Goal: Task Accomplishment & Management: Complete application form

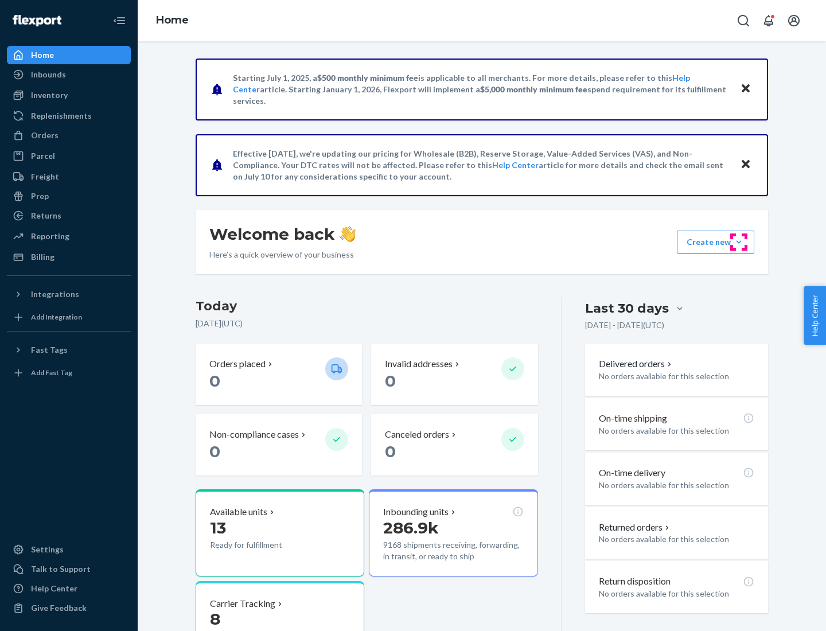
click at [739, 242] on button "Create new Create new inbound Create new order Create new product" at bounding box center [715, 242] width 77 height 23
click at [69, 75] on div "Inbounds" at bounding box center [69, 75] width 122 height 16
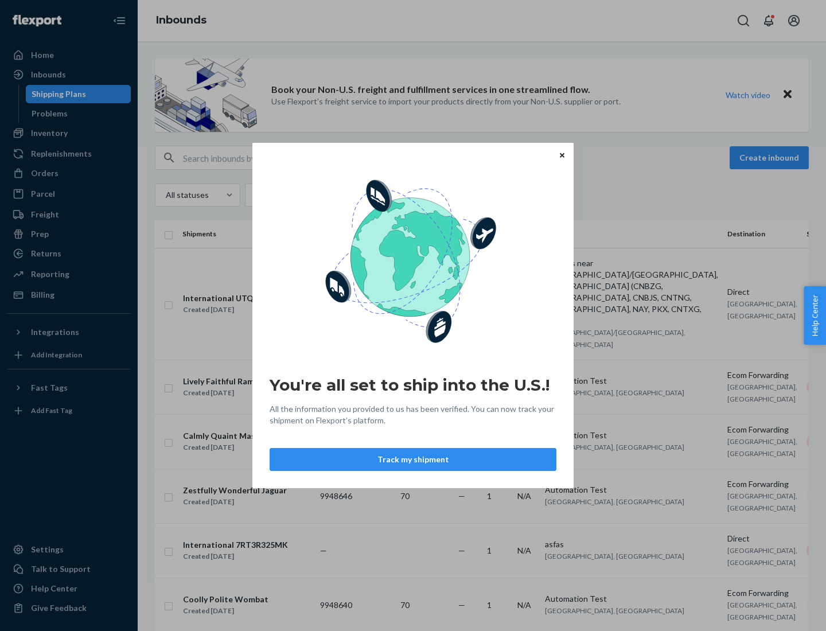
click at [413, 459] on button "Track my shipment" at bounding box center [413, 459] width 287 height 23
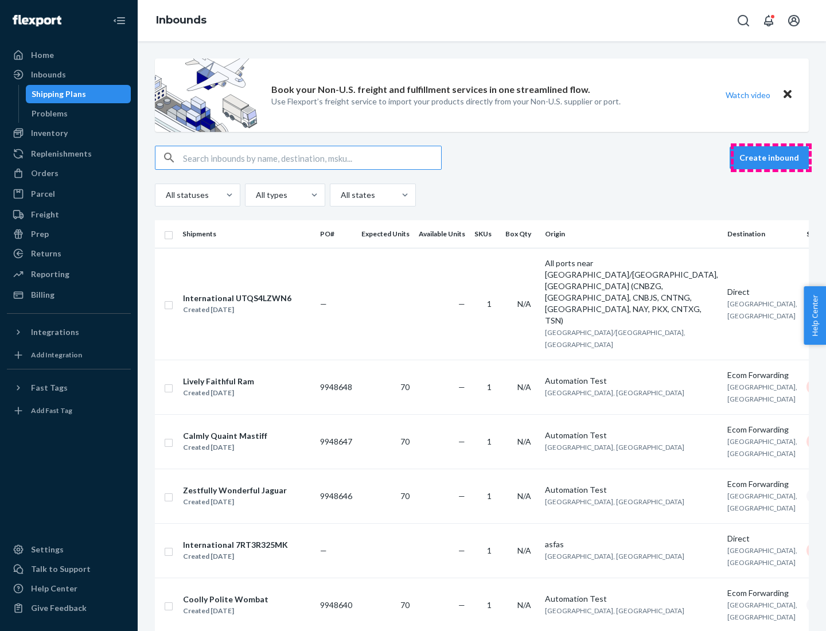
click at [771, 158] on button "Create inbound" at bounding box center [769, 157] width 79 height 23
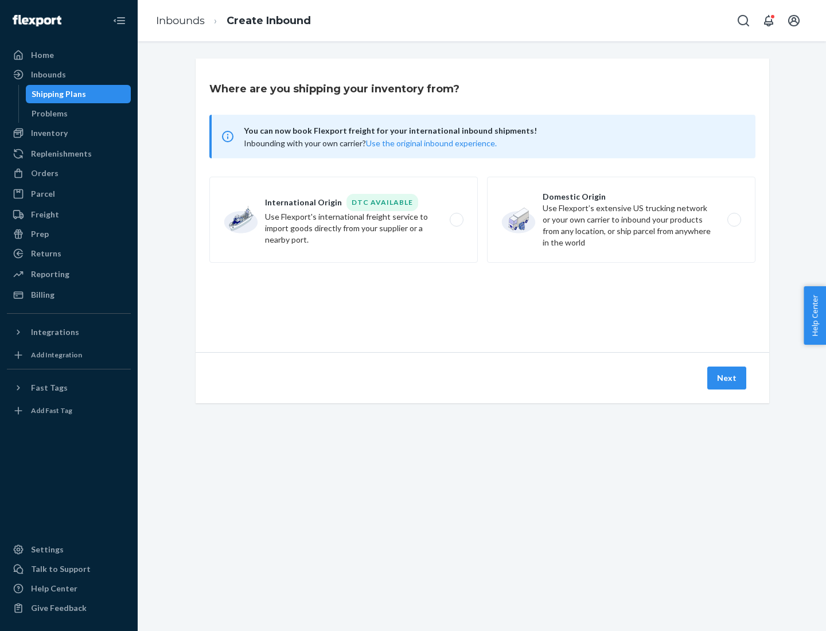
click at [344, 220] on label "International Origin DTC Available Use Flexport's international freight service…" at bounding box center [343, 220] width 268 height 86
click at [456, 220] on input "International Origin DTC Available Use Flexport's international freight service…" at bounding box center [459, 219] width 7 height 7
radio input "true"
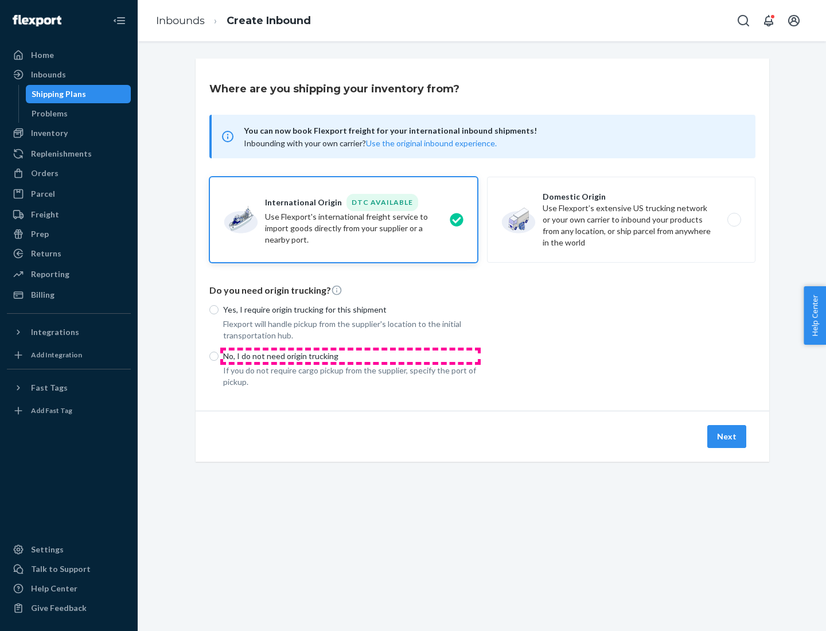
click at [350, 356] on p "No, I do not need origin trucking" at bounding box center [350, 355] width 255 height 11
click at [219, 356] on input "No, I do not need origin trucking" at bounding box center [213, 356] width 9 height 9
radio input "true"
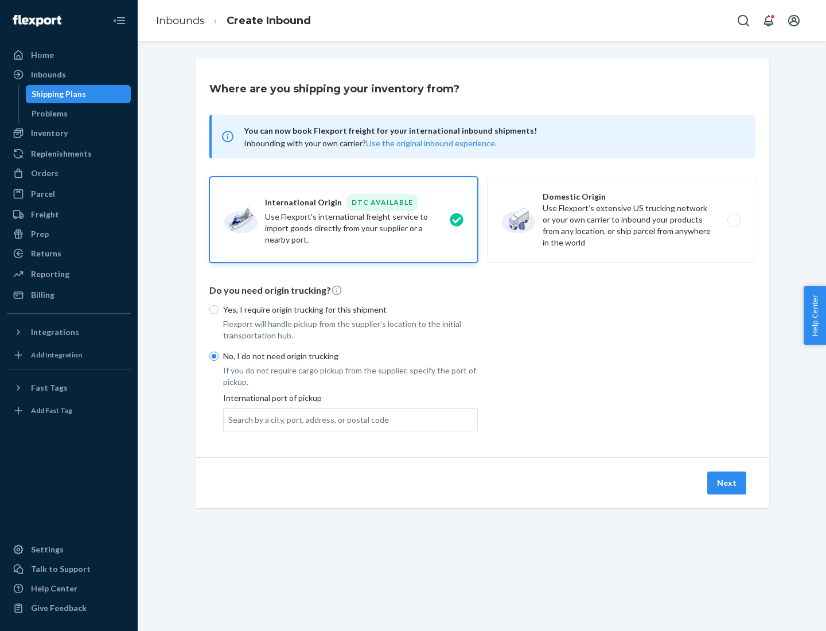
click at [306, 419] on div "Search by a city, port, address, or postal code" at bounding box center [308, 419] width 161 height 11
click at [229, 419] on input "Search by a city, port, address, or postal code" at bounding box center [228, 419] width 1 height 11
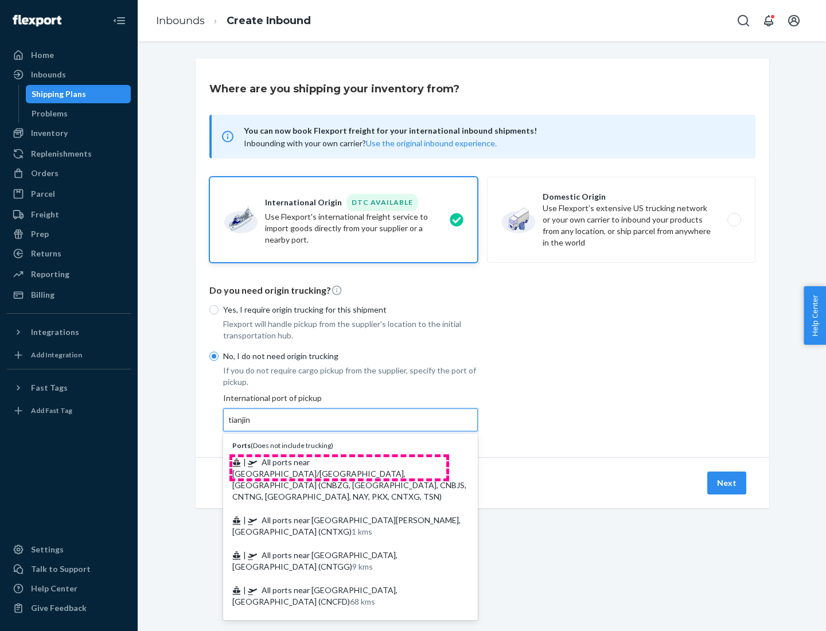
click at [339, 462] on span "| All ports near [GEOGRAPHIC_DATA]/[GEOGRAPHIC_DATA], [GEOGRAPHIC_DATA] (CNBZG,…" at bounding box center [349, 479] width 234 height 44
click at [252, 426] on input "tianjin" at bounding box center [240, 419] width 24 height 11
type input "All ports near [GEOGRAPHIC_DATA]/[GEOGRAPHIC_DATA], [GEOGRAPHIC_DATA] (CNBZG, […"
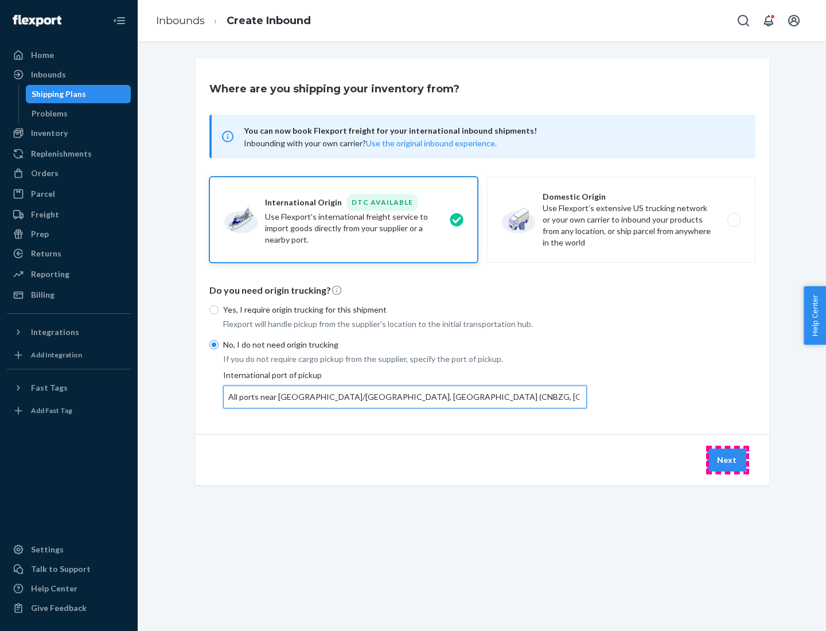
click at [727, 459] on button "Next" at bounding box center [726, 460] width 39 height 23
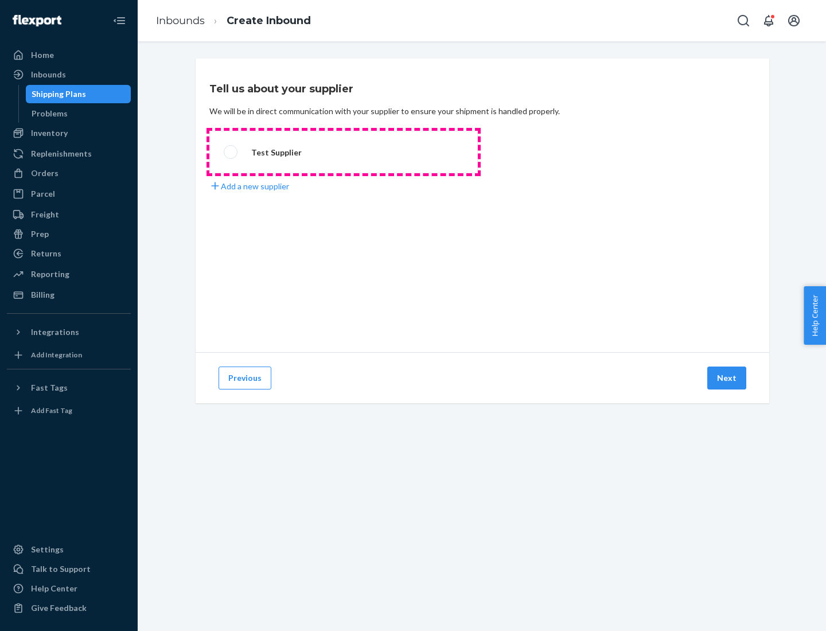
click at [344, 152] on label "Test Supplier" at bounding box center [343, 152] width 268 height 42
click at [231, 152] on input "Test Supplier" at bounding box center [227, 152] width 7 height 7
radio input "true"
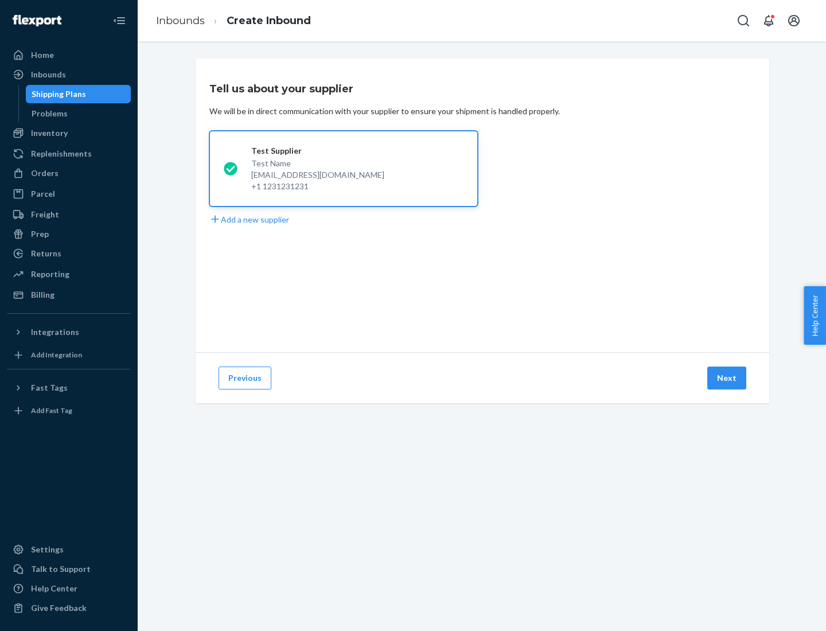
click at [727, 378] on button "Next" at bounding box center [726, 378] width 39 height 23
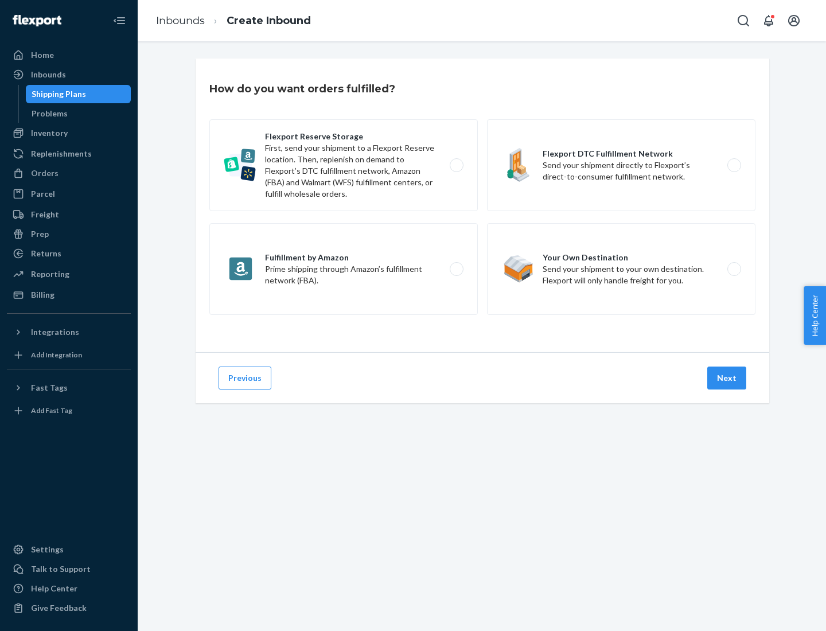
click at [344, 165] on label "Flexport Reserve Storage First, send your shipment to a Flexport Reserve locati…" at bounding box center [343, 165] width 268 height 92
click at [456, 165] on input "Flexport Reserve Storage First, send your shipment to a Flexport Reserve locati…" at bounding box center [459, 165] width 7 height 7
radio input "true"
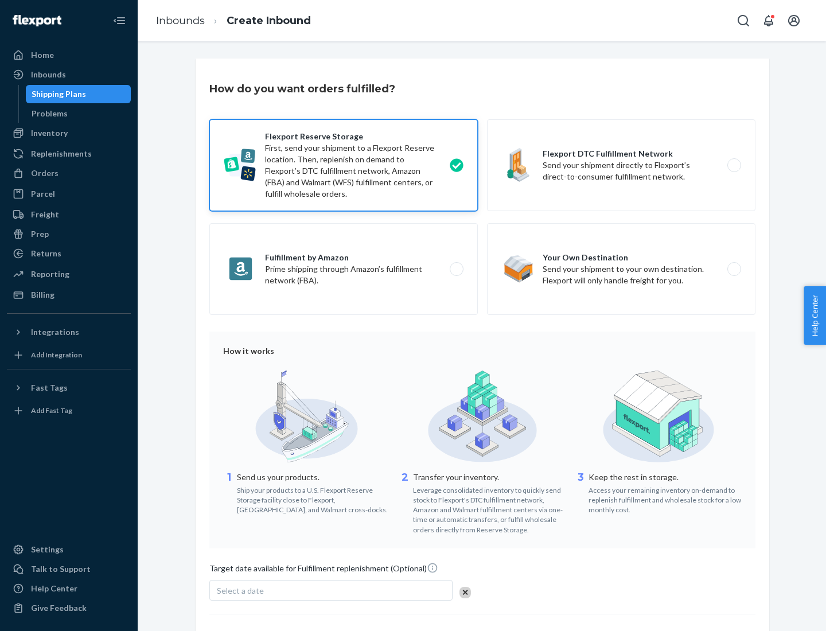
scroll to position [94, 0]
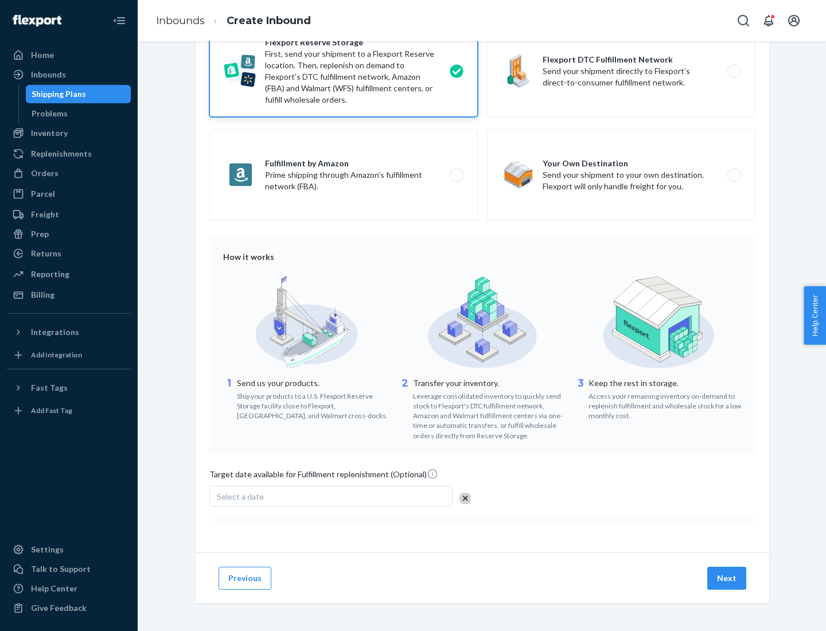
click at [727, 578] on button "Next" at bounding box center [726, 578] width 39 height 23
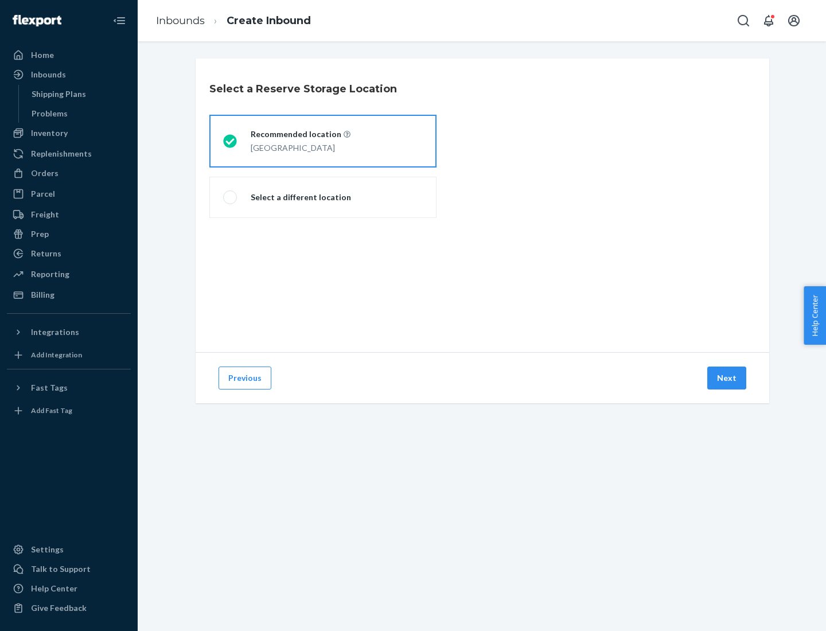
click at [323, 141] on div "[GEOGRAPHIC_DATA]" at bounding box center [301, 147] width 100 height 14
click at [231, 141] on input "Recommended location [GEOGRAPHIC_DATA]" at bounding box center [226, 141] width 7 height 7
click at [727, 378] on button "Next" at bounding box center [726, 378] width 39 height 23
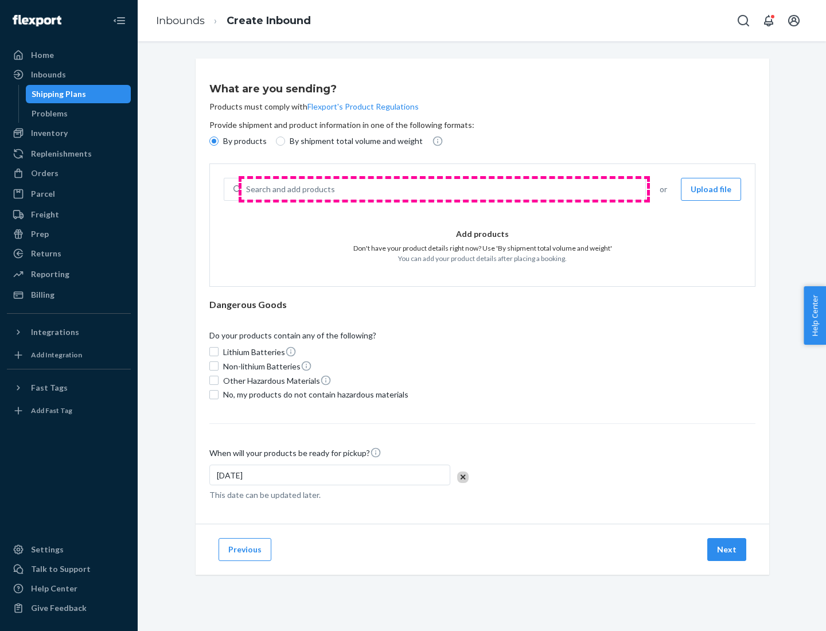
click at [444, 189] on div "Search and add products" at bounding box center [443, 189] width 404 height 21
click at [247, 189] on input "Search and add products" at bounding box center [246, 189] width 1 height 11
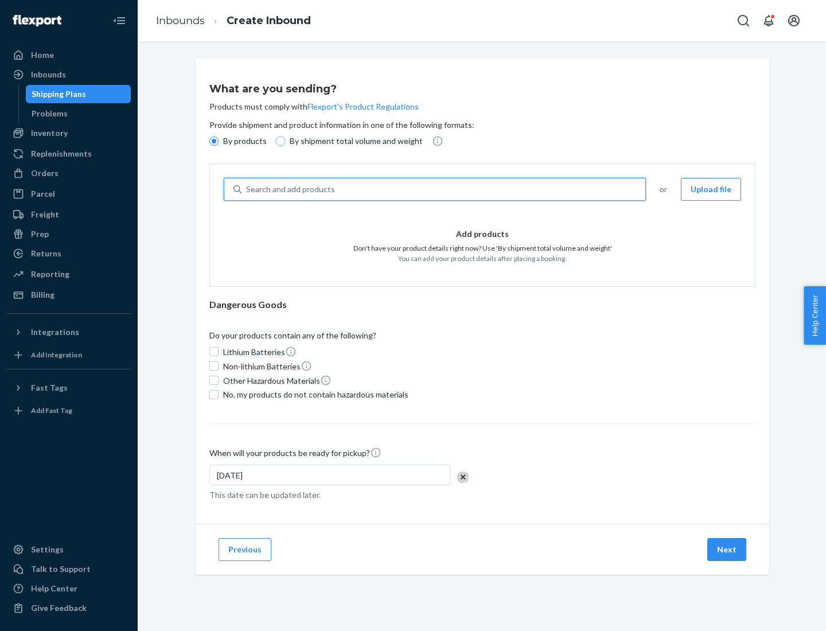
click at [279, 141] on input "By shipment total volume and weight" at bounding box center [280, 141] width 9 height 9
radio input "true"
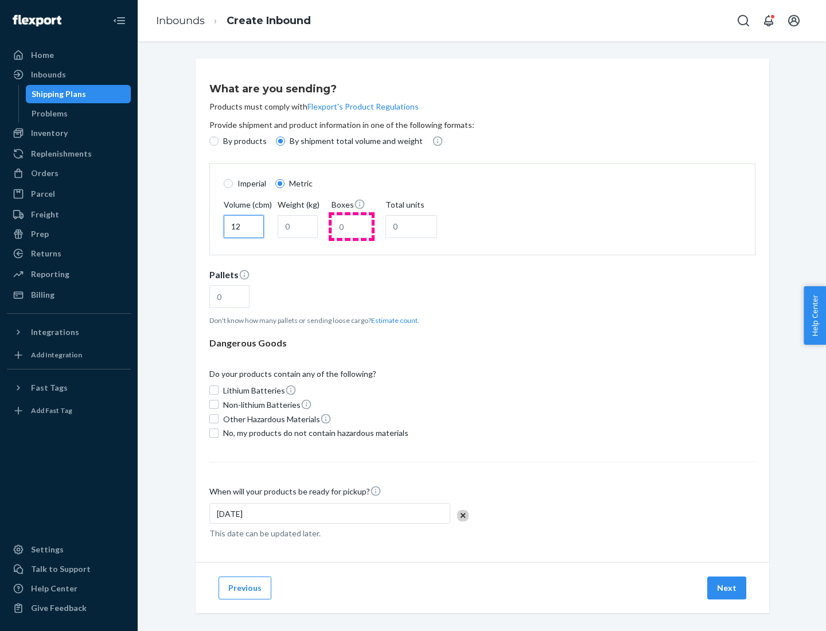
type input "12"
type input "22"
type input "222"
type input "121"
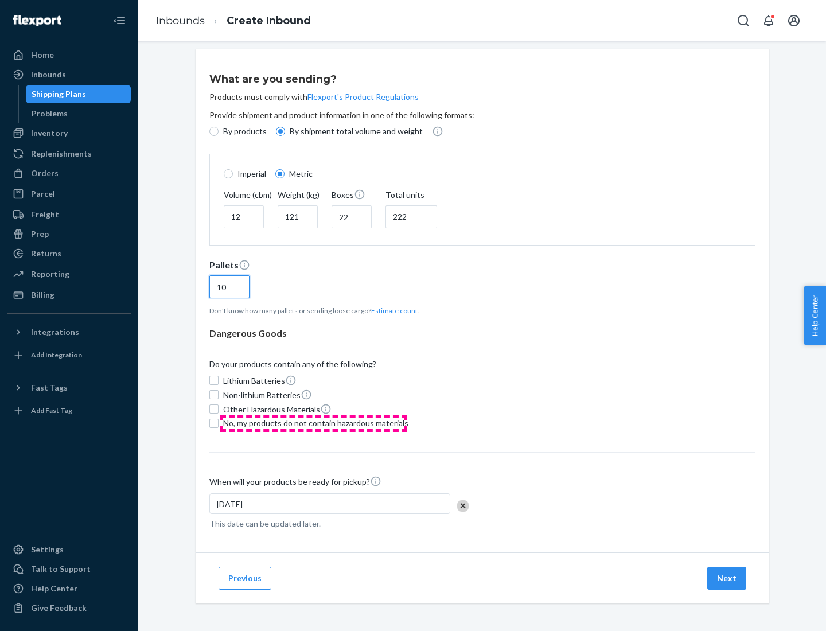
type input "10"
click at [314, 423] on span "No, my products do not contain hazardous materials" at bounding box center [315, 423] width 185 height 11
click at [219, 423] on input "No, my products do not contain hazardous materials" at bounding box center [213, 423] width 9 height 9
checkbox input "true"
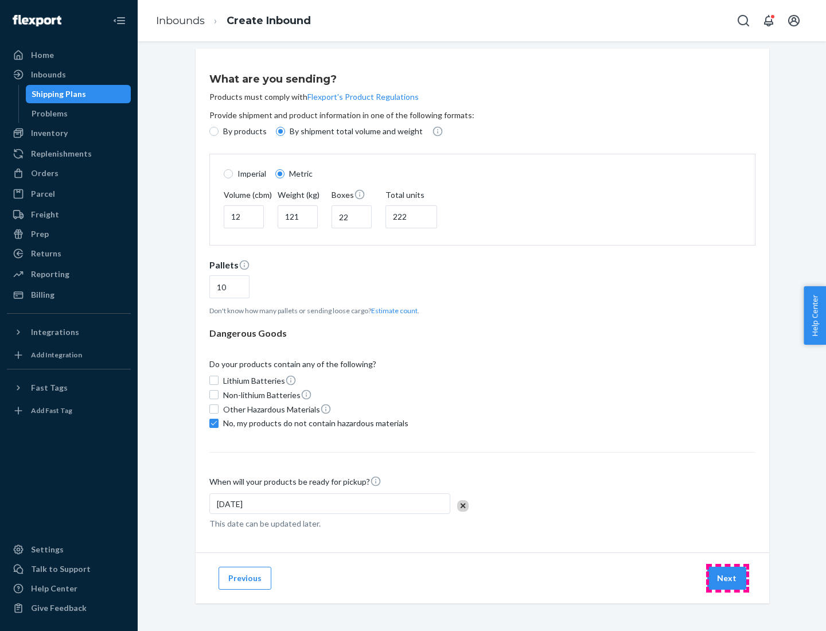
click at [727, 578] on button "Next" at bounding box center [726, 578] width 39 height 23
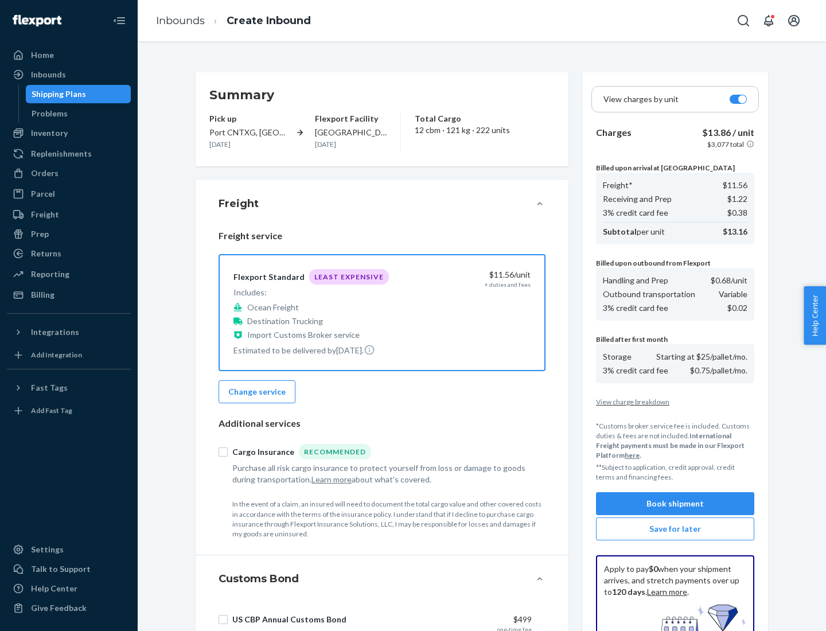
scroll to position [167, 0]
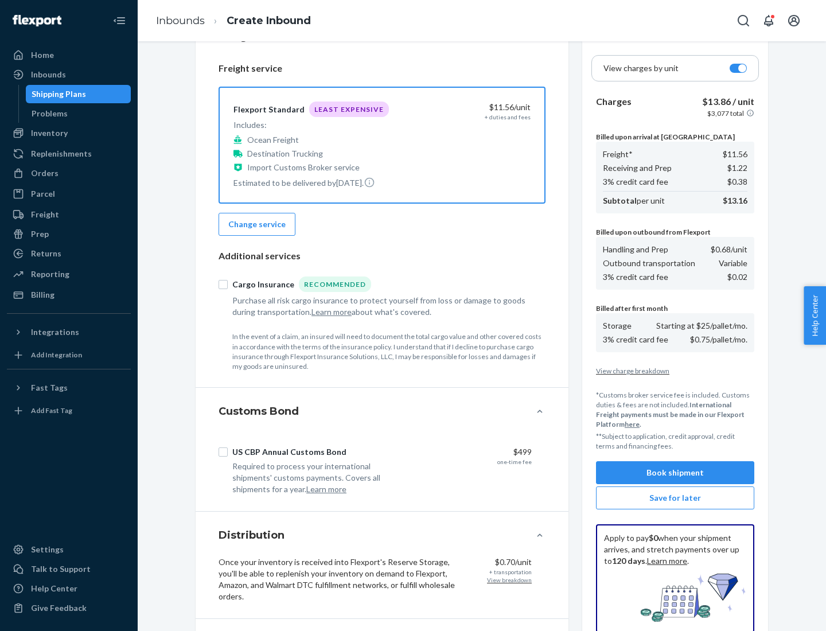
click at [675, 473] on button "Book shipment" at bounding box center [675, 472] width 158 height 23
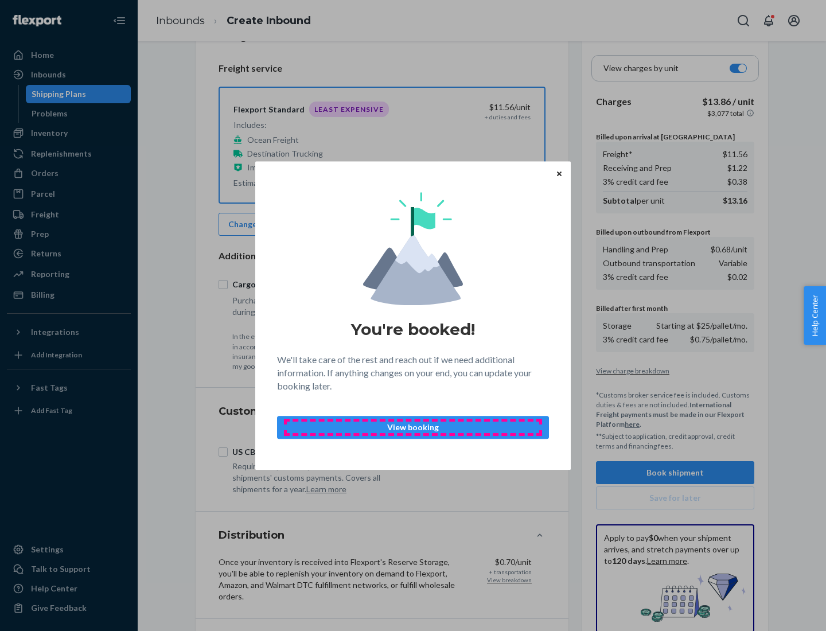
click at [413, 427] on p "View booking" at bounding box center [413, 427] width 252 height 11
